Goal: Transaction & Acquisition: Purchase product/service

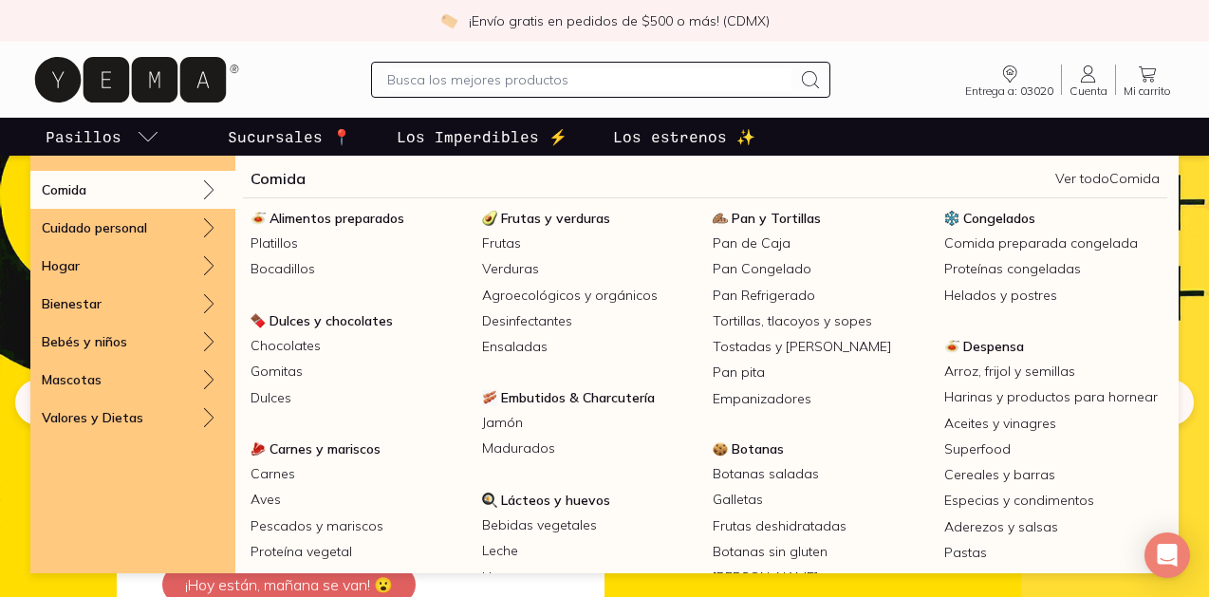
click at [124, 140] on link "Pasillos" at bounding box center [103, 137] width 122 height 38
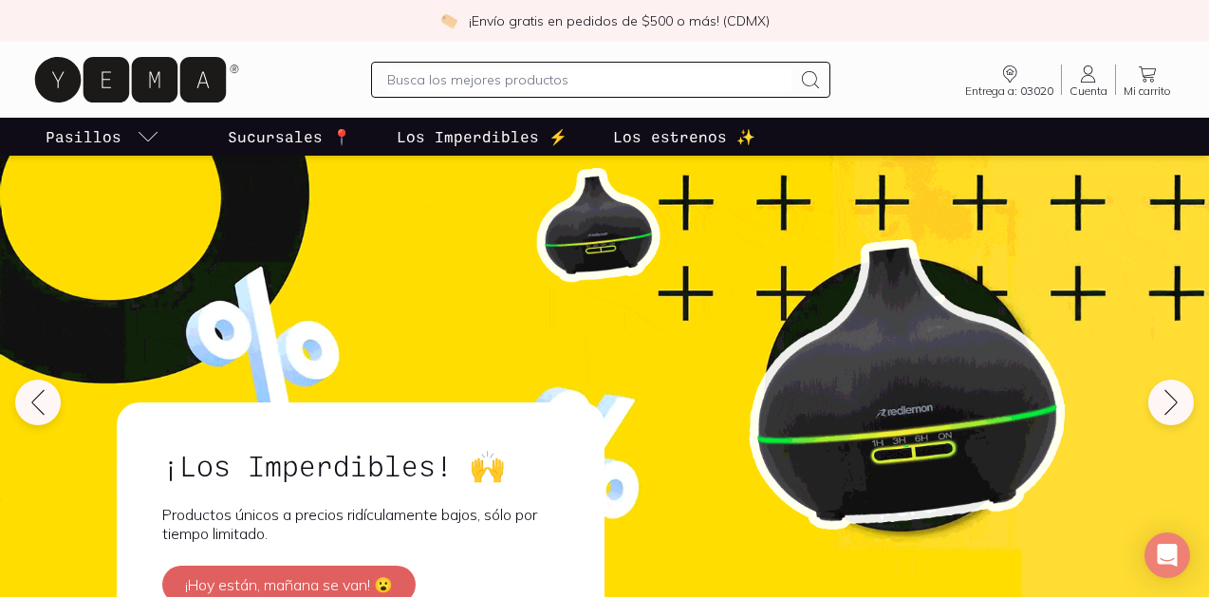
click at [113, 127] on p "Pasillos" at bounding box center [84, 136] width 76 height 23
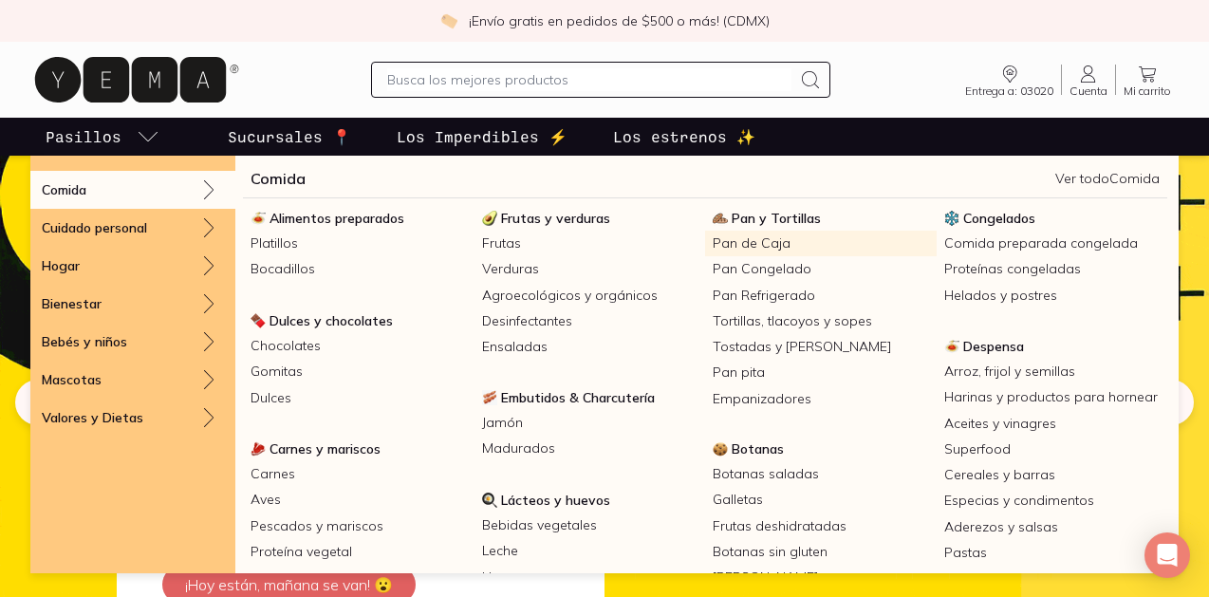
click at [769, 247] on link "Pan de Caja" at bounding box center [821, 244] width 232 height 26
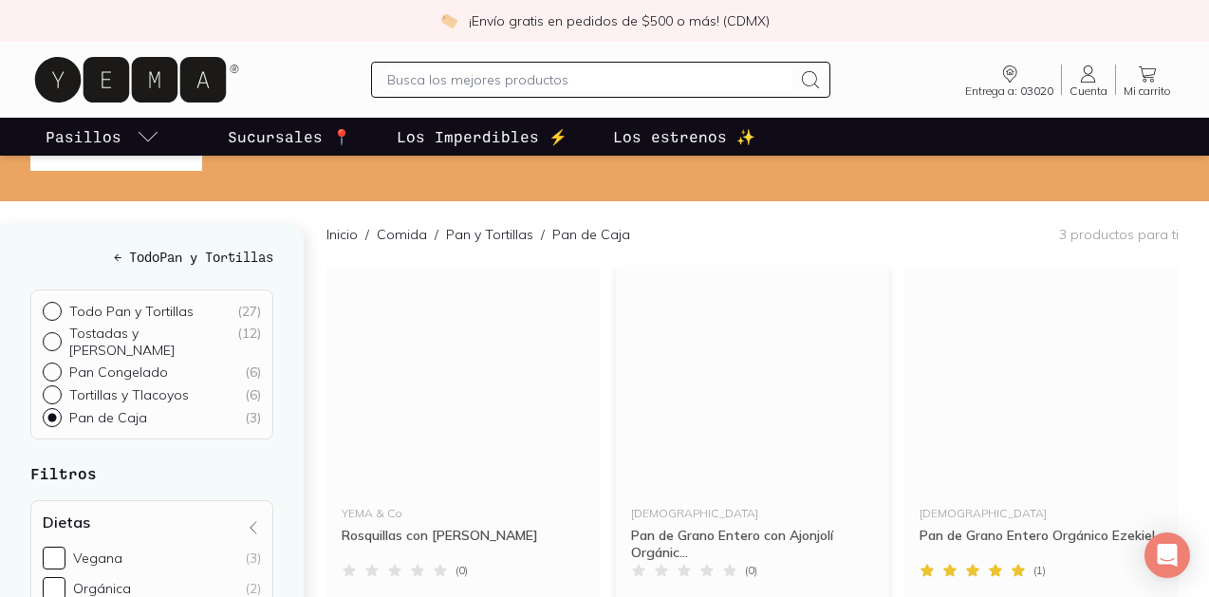
scroll to position [92, 0]
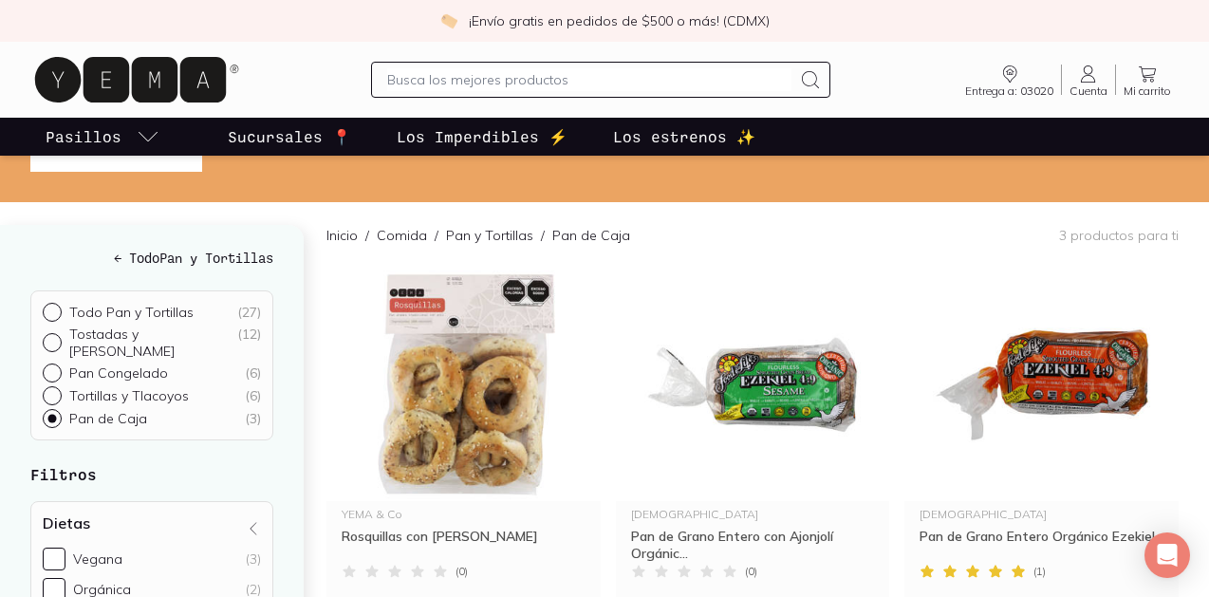
click at [136, 365] on p "Pan Congelado" at bounding box center [118, 373] width 99 height 17
click at [58, 364] on input "Pan Congelado ( 6 )" at bounding box center [50, 371] width 15 height 15
radio input "true"
